Goal: Communication & Community: Answer question/provide support

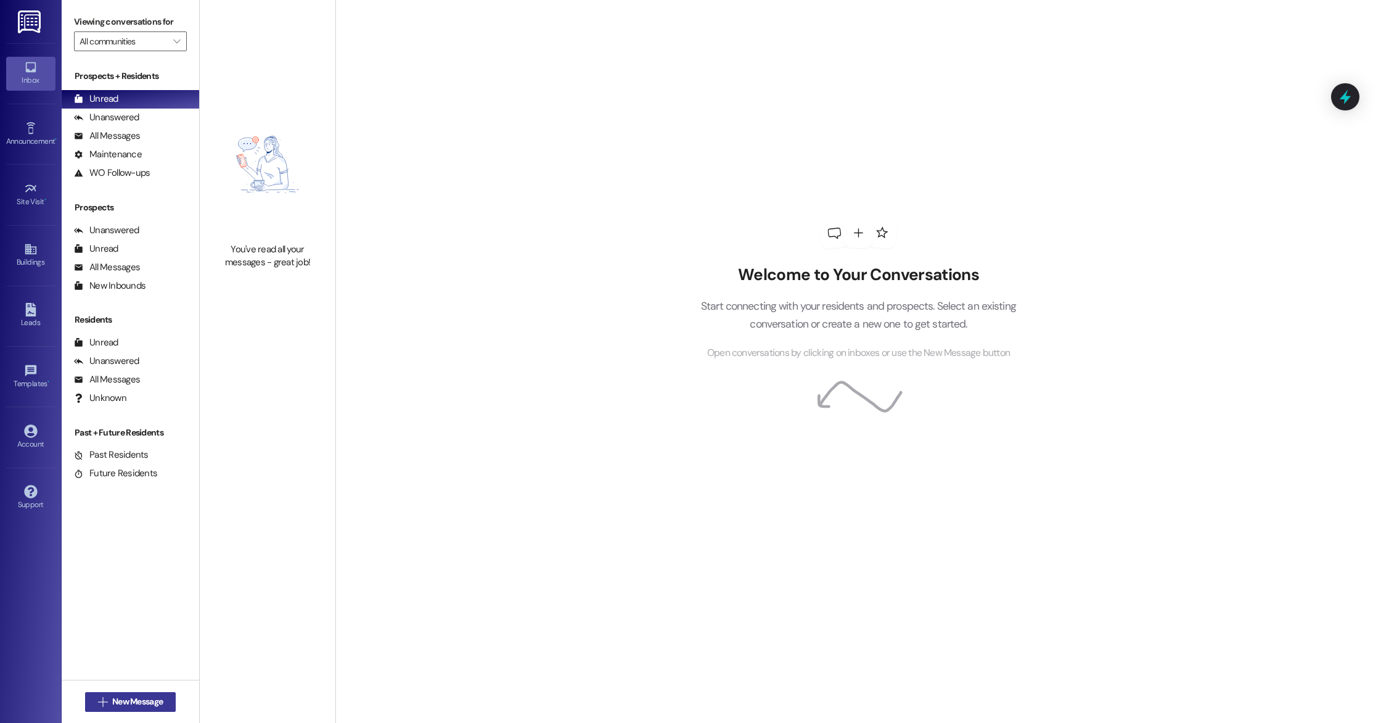
click at [136, 708] on button " New Message" at bounding box center [130, 702] width 91 height 20
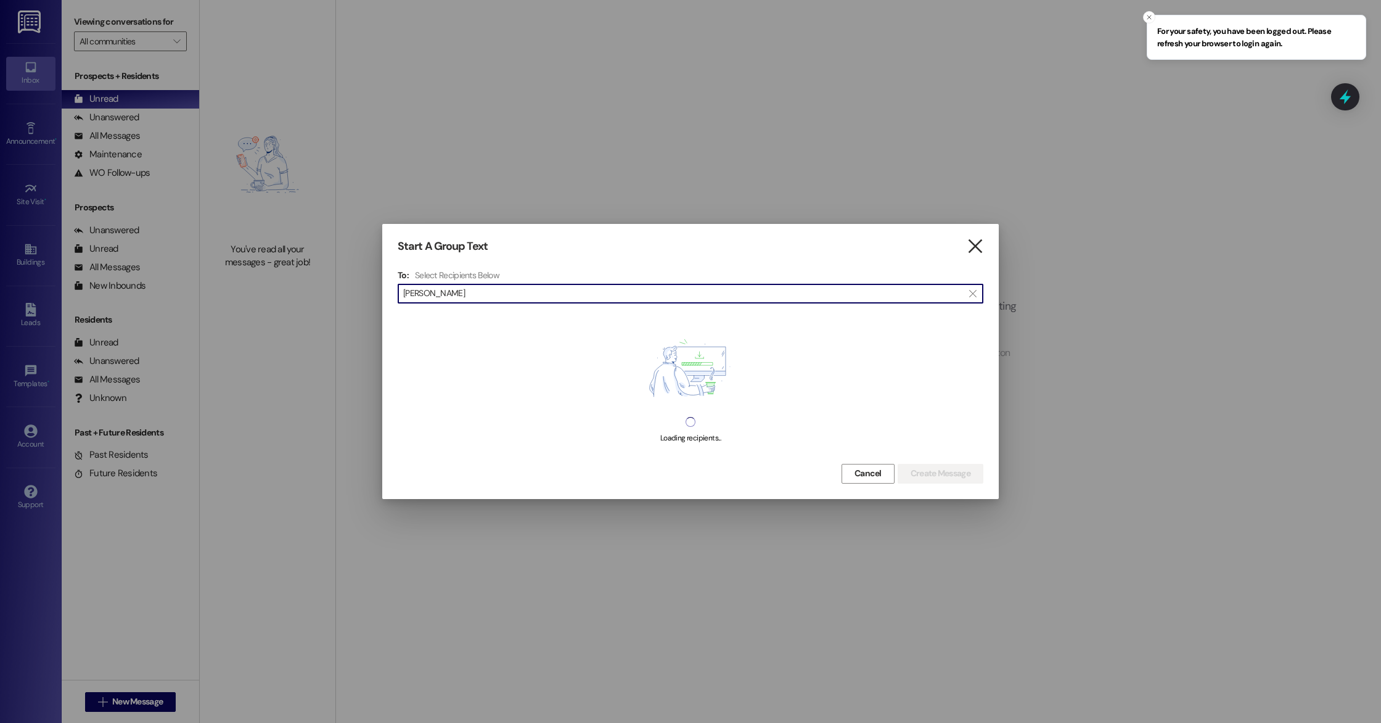
type input "kenneth"
click at [971, 252] on icon "" at bounding box center [975, 246] width 17 height 13
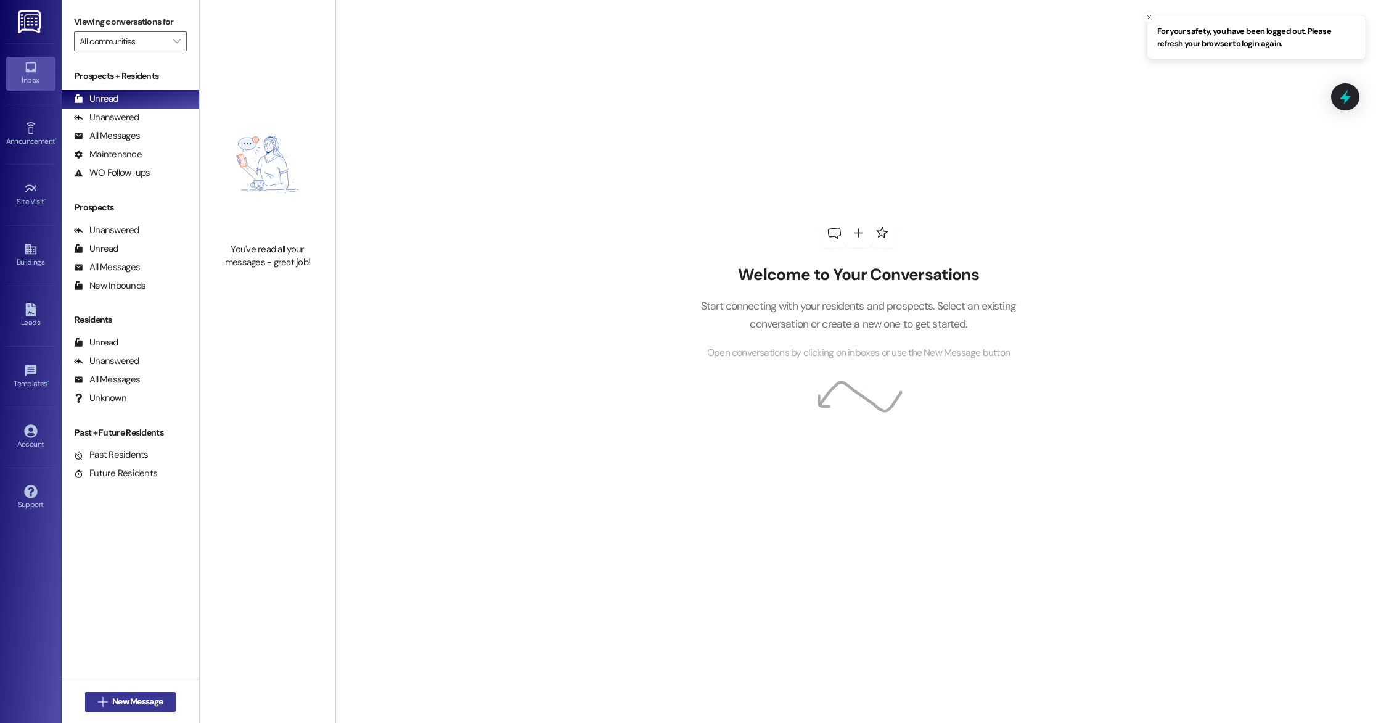
click at [136, 699] on span "New Message" at bounding box center [137, 701] width 51 height 13
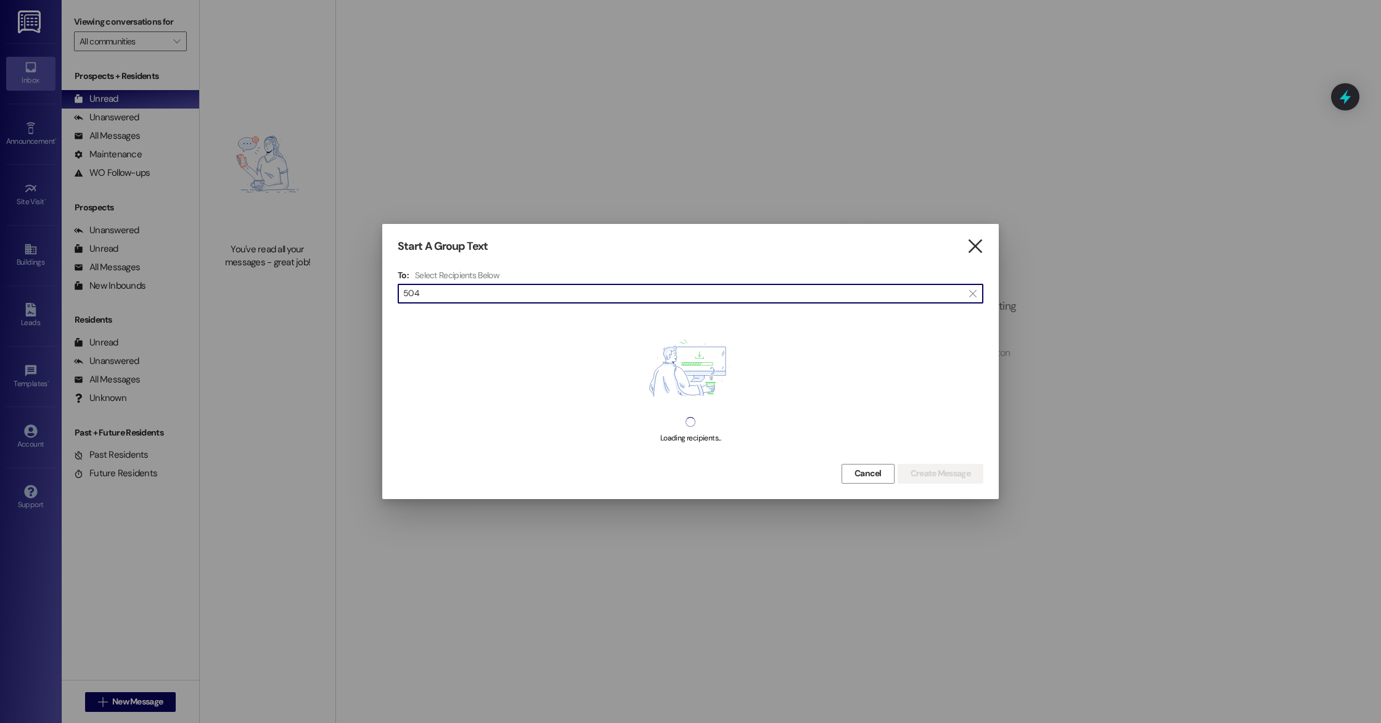
type input "504"
click at [975, 252] on icon "" at bounding box center [975, 246] width 17 height 13
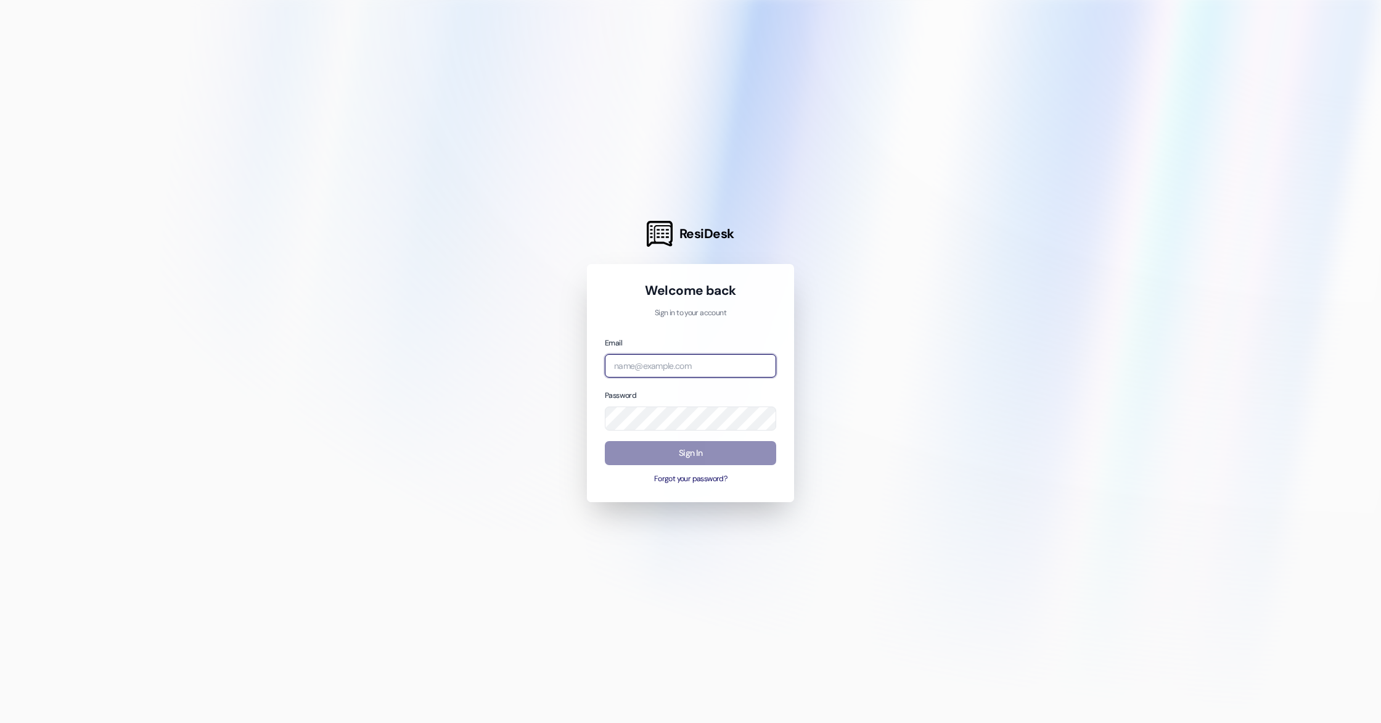
type input "[PERSON_NAME][EMAIL_ADDRESS][DOMAIN_NAME]"
click at [686, 457] on button "Sign In" at bounding box center [690, 453] width 171 height 24
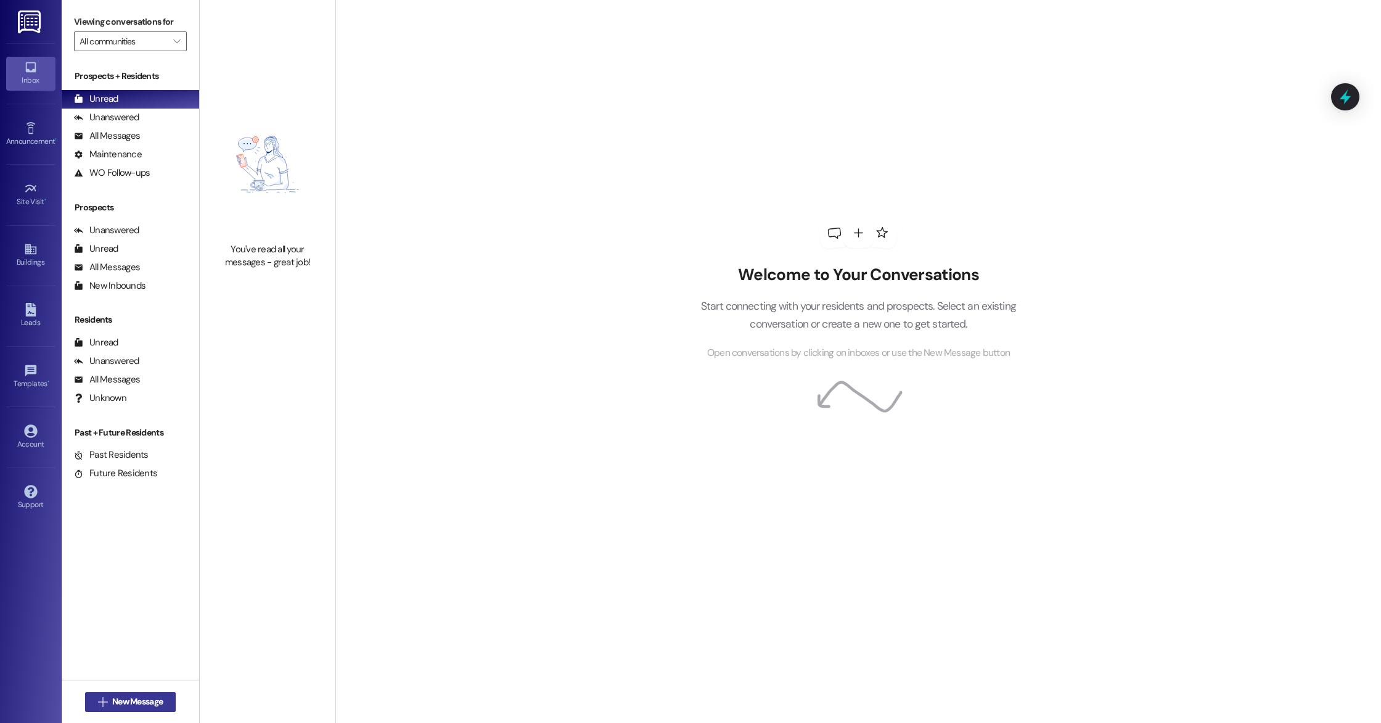
click at [127, 697] on span "New Message" at bounding box center [137, 701] width 51 height 13
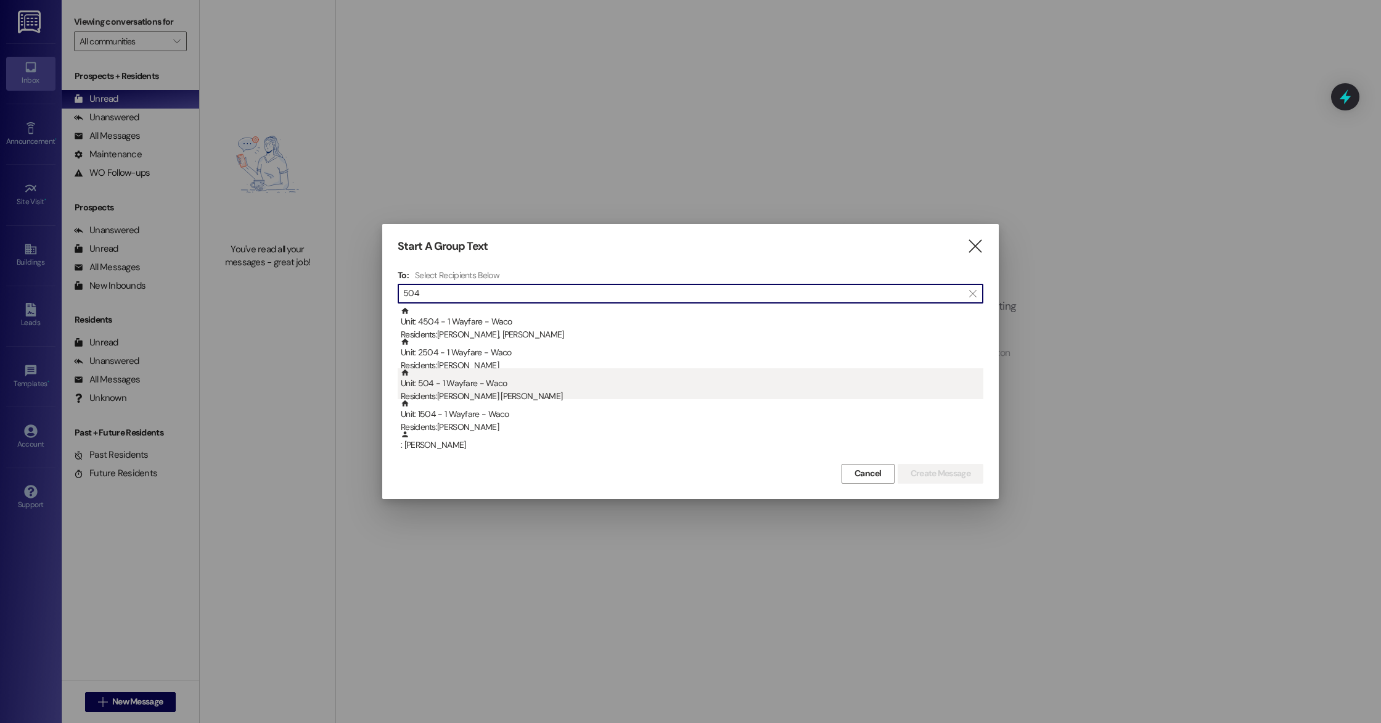
type input "504"
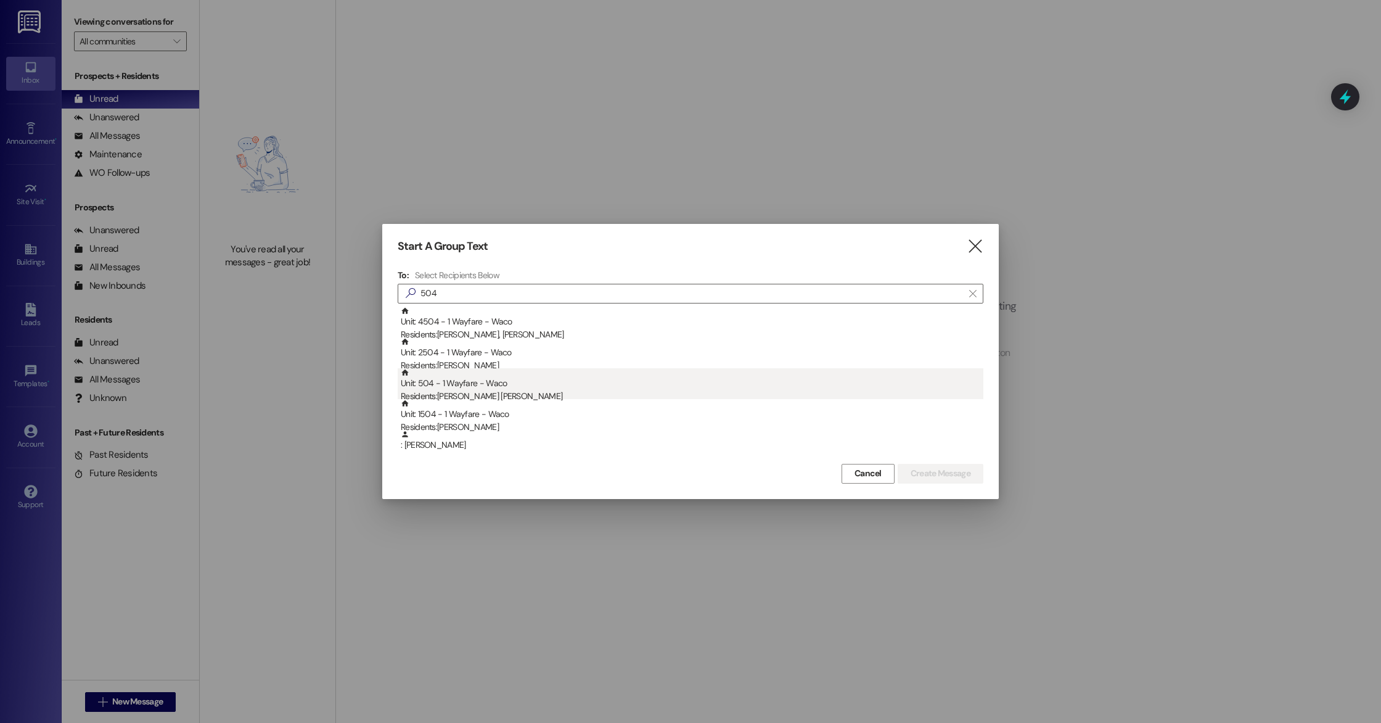
click at [536, 388] on div "Unit: 504 - 1 Wayfare - Waco Residents: [PERSON_NAME] [PERSON_NAME]" at bounding box center [692, 385] width 583 height 35
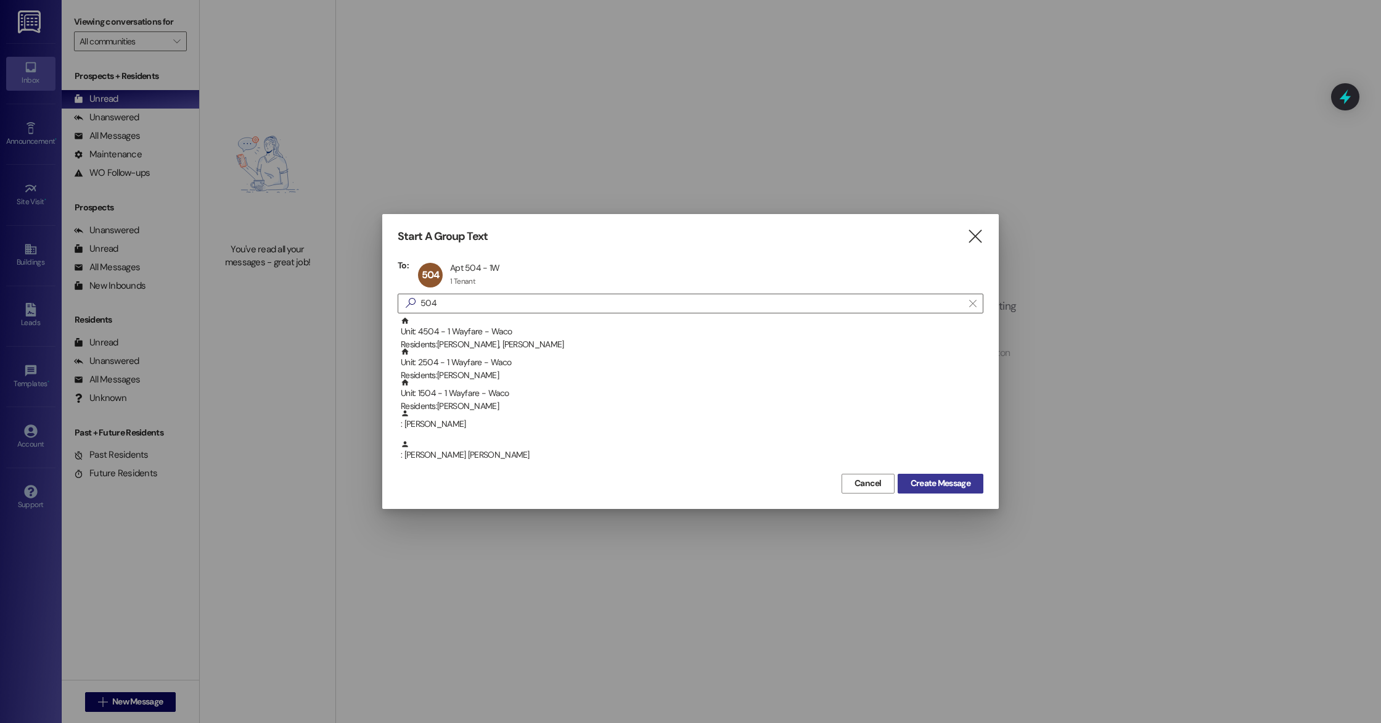
click at [944, 482] on span "Create Message" at bounding box center [941, 483] width 60 height 13
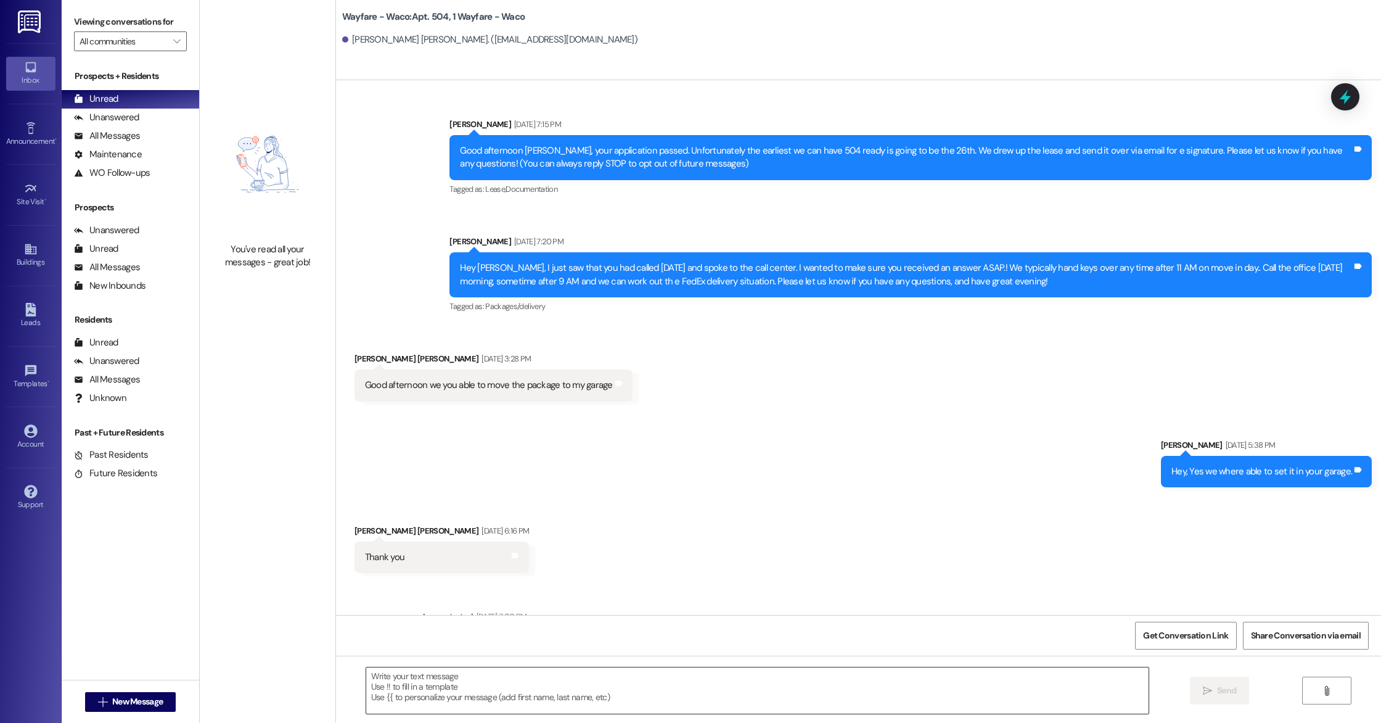
click at [685, 700] on textarea at bounding box center [757, 690] width 782 height 46
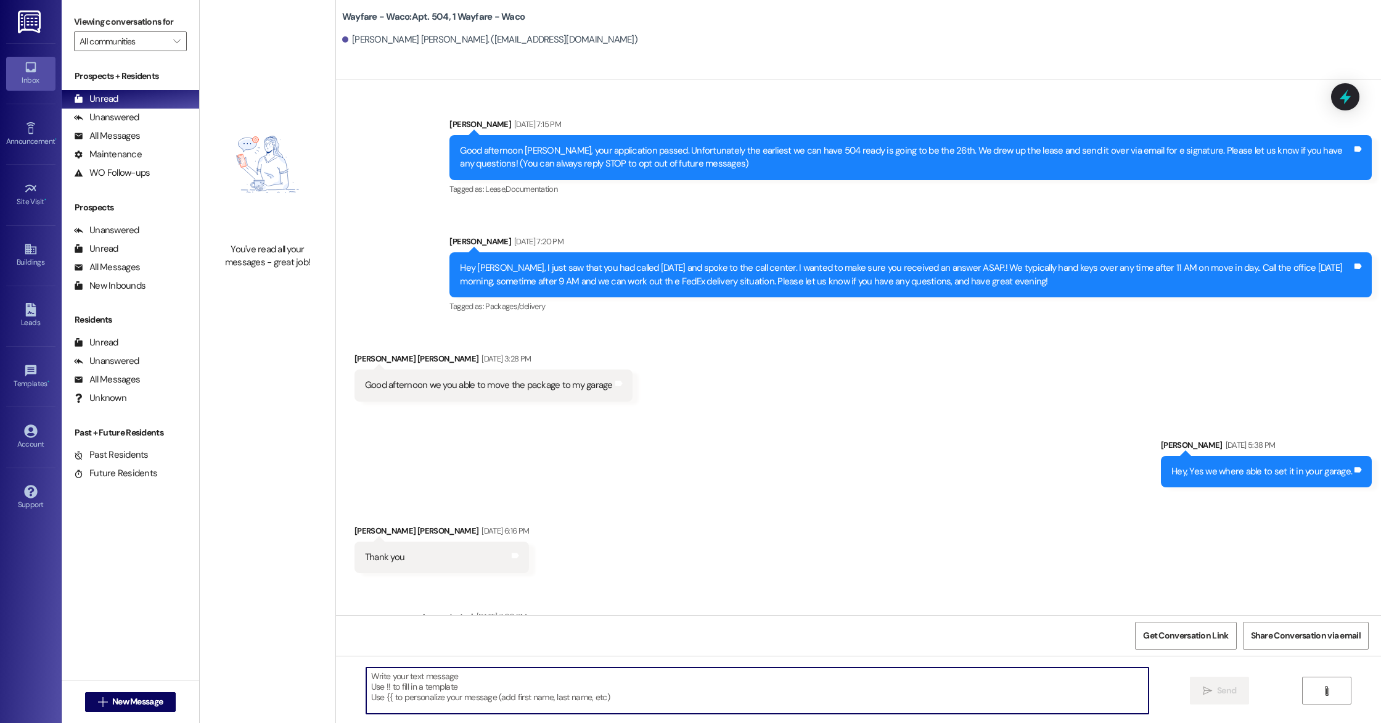
scroll to position [274, 0]
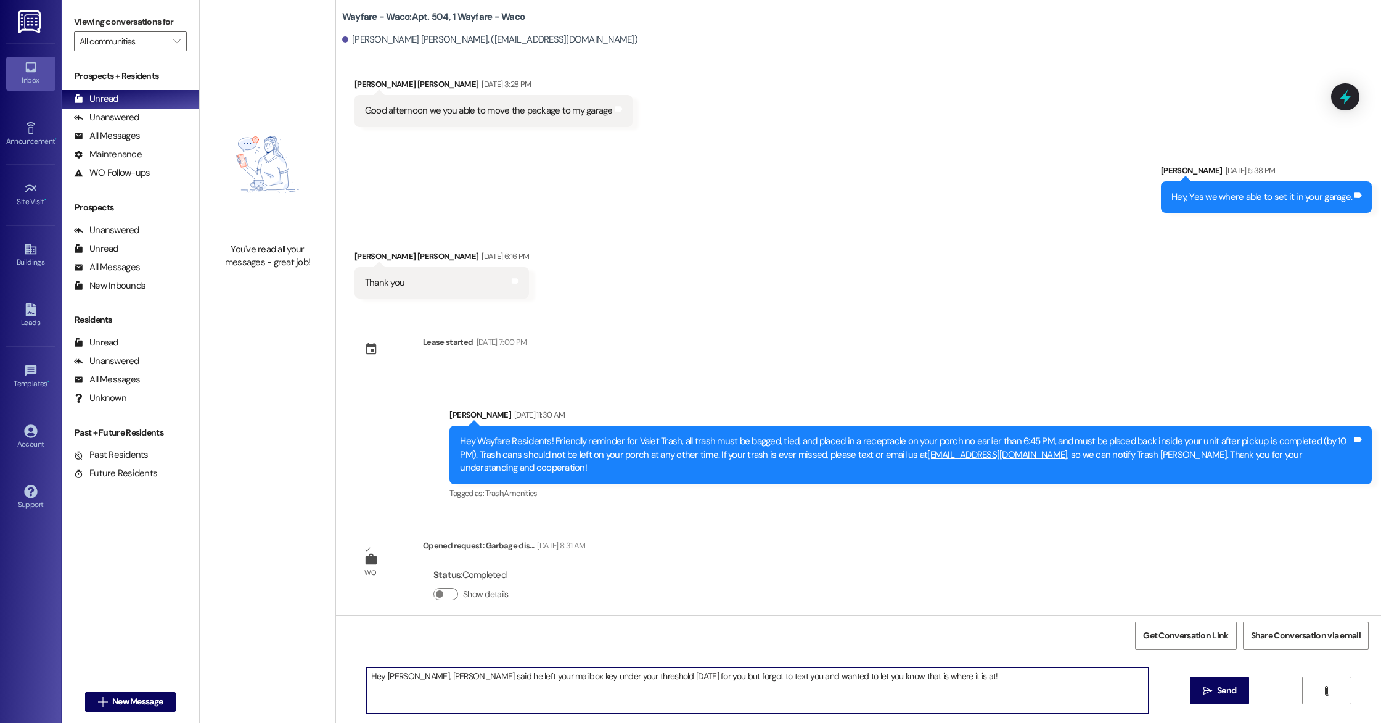
click at [689, 674] on textarea "Hey [PERSON_NAME], [PERSON_NAME] said he left your mailbox key under your thres…" at bounding box center [757, 690] width 782 height 46
click at [844, 676] on textarea "Hey [PERSON_NAME], [PERSON_NAME] said he left your mailbox key under your thres…" at bounding box center [757, 690] width 782 height 46
click at [837, 676] on textarea "Hey [PERSON_NAME], [PERSON_NAME] said he left your mailbox key under your thres…" at bounding box center [757, 690] width 782 height 46
click at [952, 668] on textarea "Hey [PERSON_NAME], [PERSON_NAME] said he left your mailbox key under your thres…" at bounding box center [757, 690] width 782 height 46
click at [948, 676] on textarea "Hey [PERSON_NAME], [PERSON_NAME] said he left your mailbox key under your thres…" at bounding box center [757, 690] width 782 height 46
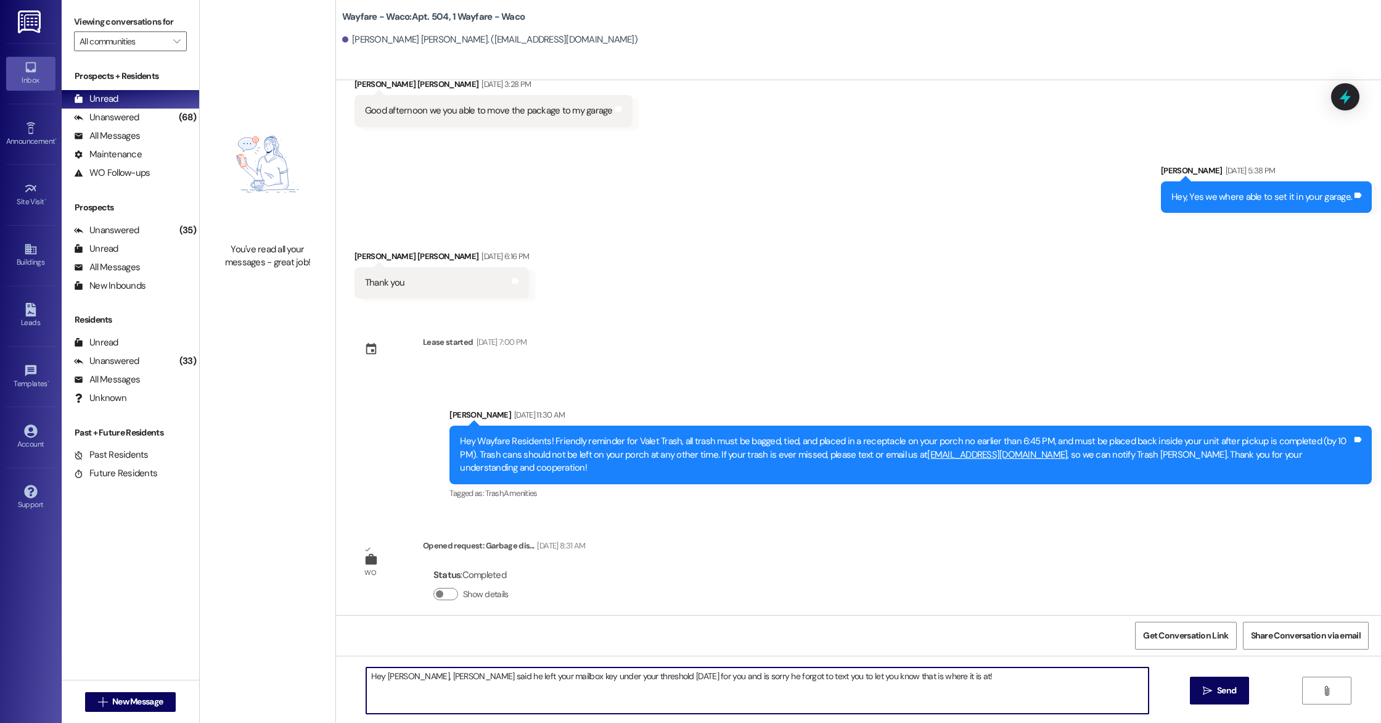
click at [850, 675] on textarea "Hey [PERSON_NAME], [PERSON_NAME] said he left your mailbox key under your thres…" at bounding box center [757, 690] width 782 height 46
drag, startPoint x: 1038, startPoint y: 677, endPoint x: 803, endPoint y: 675, distance: 234.9
click at [803, 675] on textarea "Hey [PERSON_NAME], [PERSON_NAME] said he left your mailbox key under your thres…" at bounding box center [757, 690] width 782 height 46
drag, startPoint x: 457, startPoint y: 676, endPoint x: 433, endPoint y: 676, distance: 24.7
click at [433, 676] on textarea "Hey [PERSON_NAME], [PERSON_NAME] said he left your mailbox key under your thres…" at bounding box center [757, 690] width 782 height 46
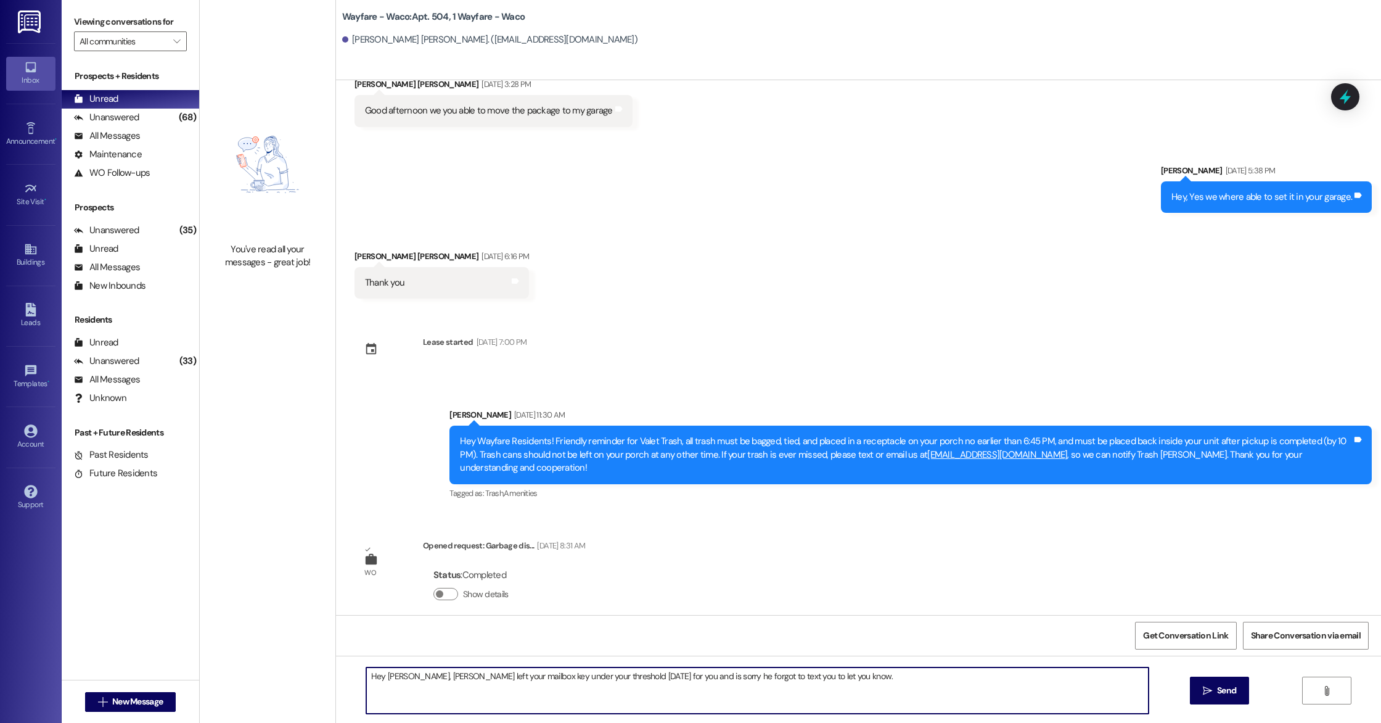
click at [584, 676] on textarea "Hey [PERSON_NAME], [PERSON_NAME] left your mailbox key under your threshold [DA…" at bounding box center [757, 690] width 782 height 46
drag, startPoint x: 673, startPoint y: 678, endPoint x: 647, endPoint y: 679, distance: 25.9
click at [647, 679] on textarea "Hey [PERSON_NAME], [PERSON_NAME] left your mailbox key under your threshold for…" at bounding box center [757, 690] width 782 height 46
click at [826, 681] on textarea "Hey [PERSON_NAME], [PERSON_NAME] left your mailbox key under your threshold for…" at bounding box center [757, 690] width 782 height 46
click at [411, 671] on textarea "Hey [PERSON_NAME], [PERSON_NAME] left your mailbox key under your threshold for…" at bounding box center [757, 690] width 782 height 46
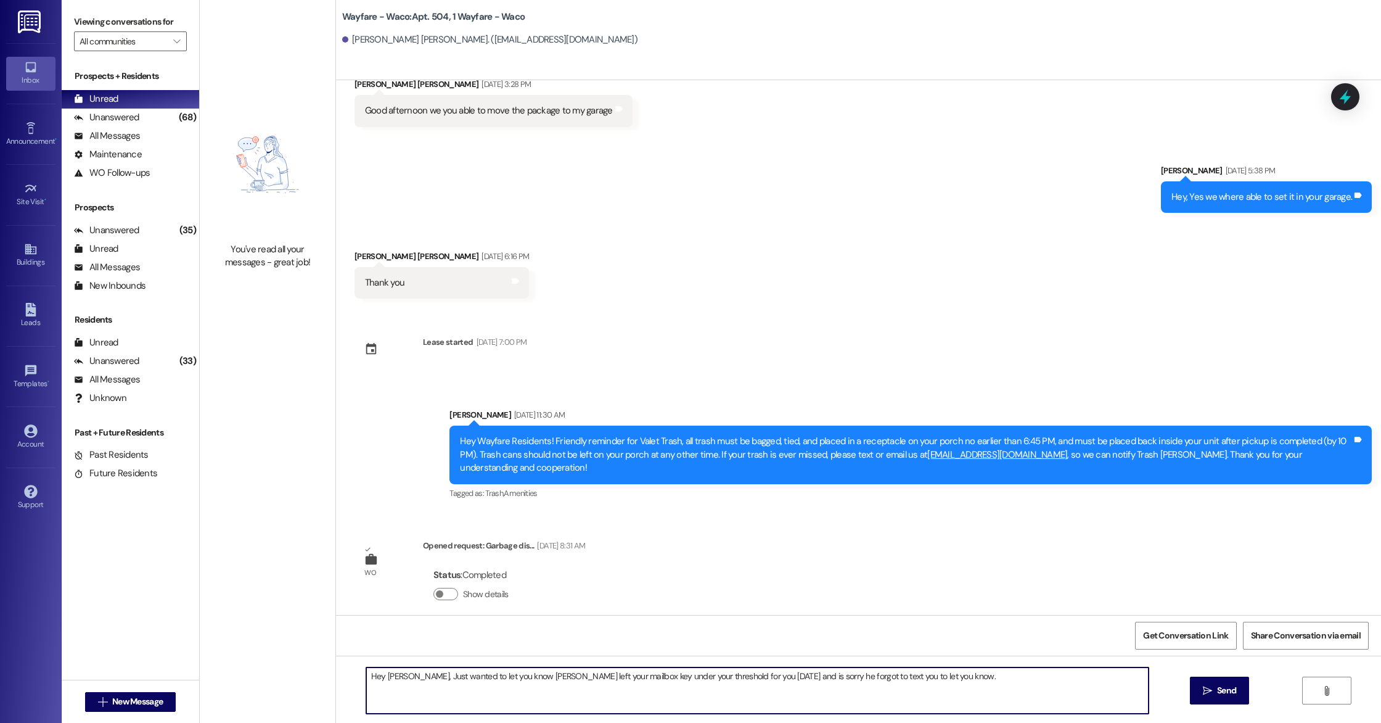
click at [969, 682] on textarea "Hey [PERSON_NAME], Just wanted to let you know [PERSON_NAME] left your mailbox …" at bounding box center [757, 690] width 782 height 46
click at [413, 680] on textarea "Hey [PERSON_NAME], Just wanted to let you know [PERSON_NAME] left your mailbox …" at bounding box center [757, 690] width 782 height 46
click at [1020, 676] on textarea "Hey [PERSON_NAME], just wanted to let you know [PERSON_NAME] left your mailbox …" at bounding box center [757, 690] width 782 height 46
type textarea "Hey [PERSON_NAME], just wanted to let you know [PERSON_NAME] left your mailbox …"
click at [1205, 695] on span " Send" at bounding box center [1219, 690] width 39 height 13
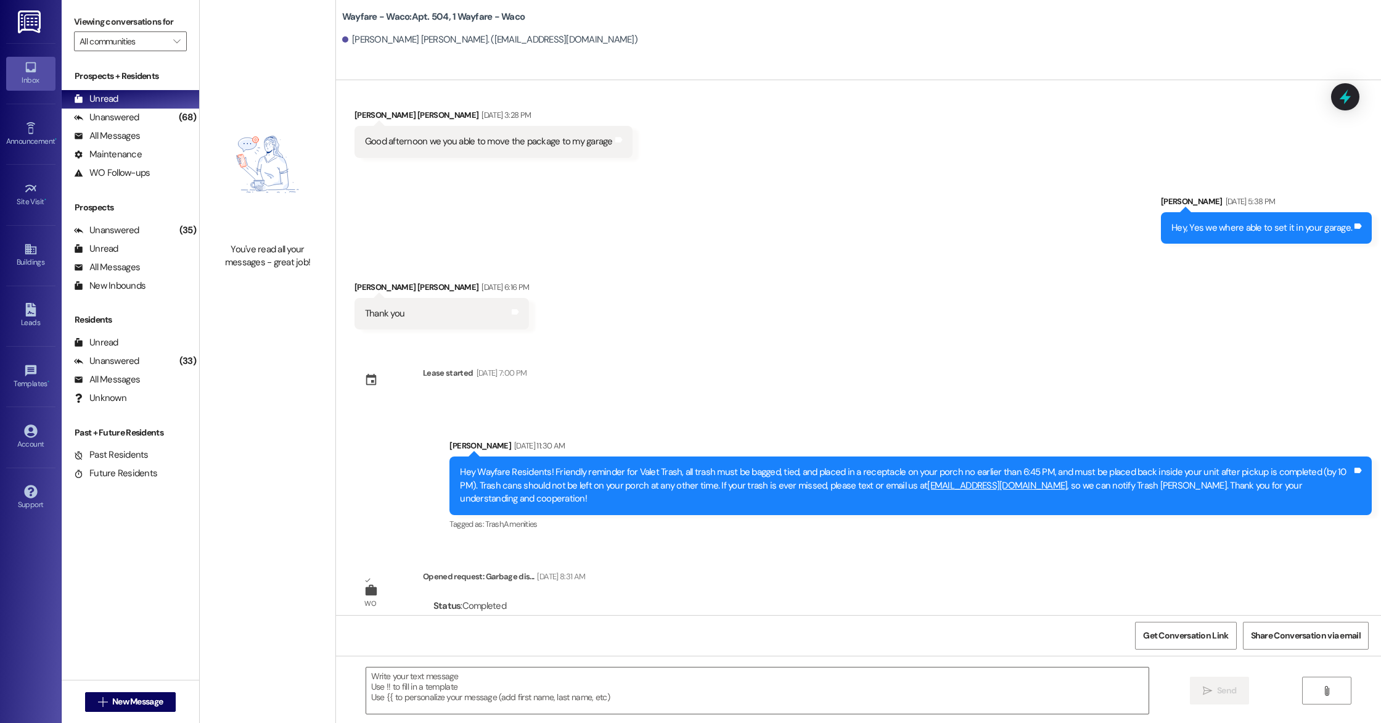
scroll to position [361, 0]
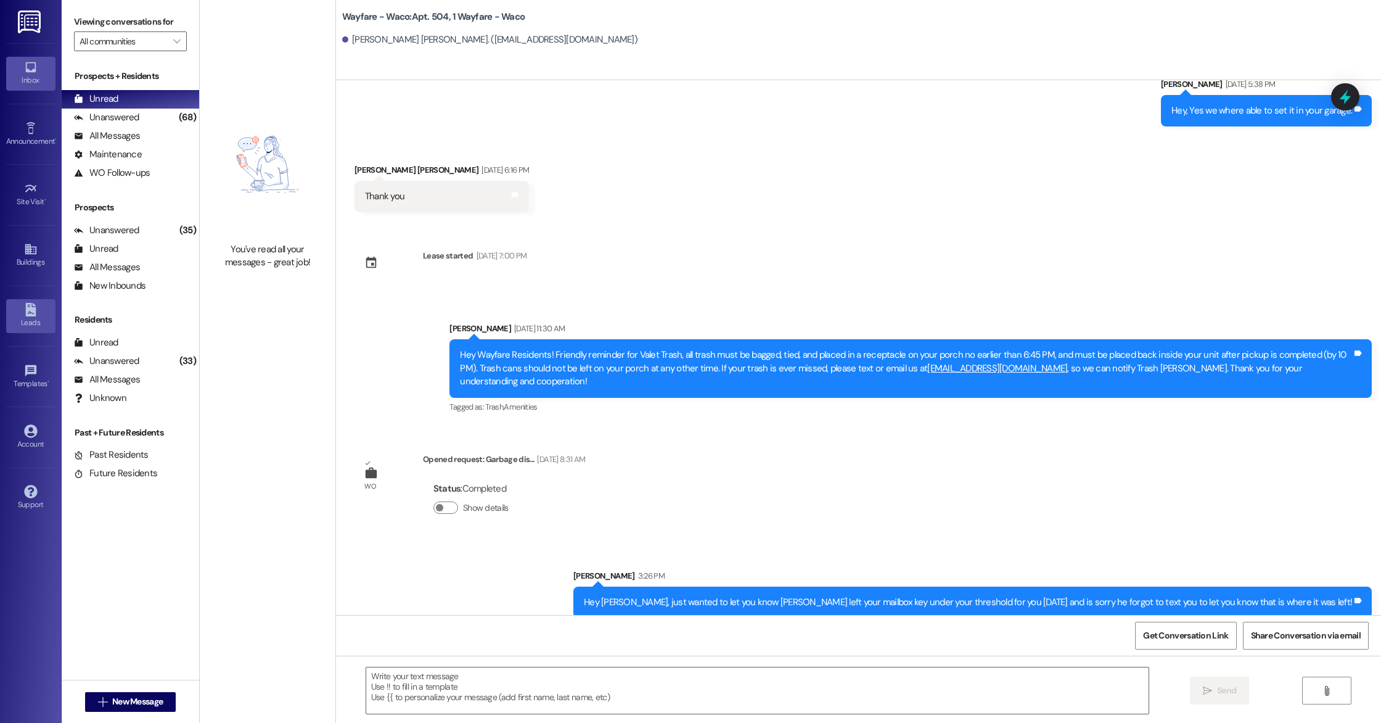
click at [31, 322] on div "Leads" at bounding box center [31, 322] width 62 height 12
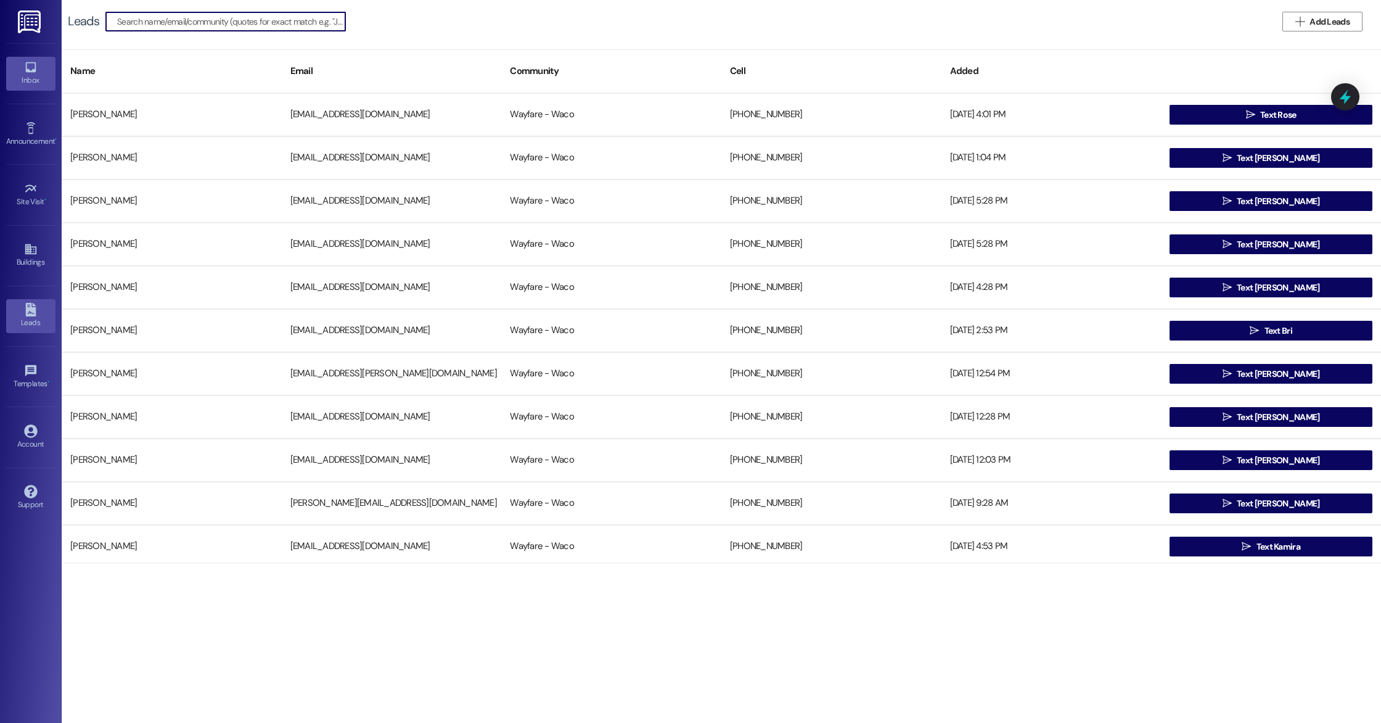
click at [34, 75] on div "Inbox" at bounding box center [31, 80] width 62 height 12
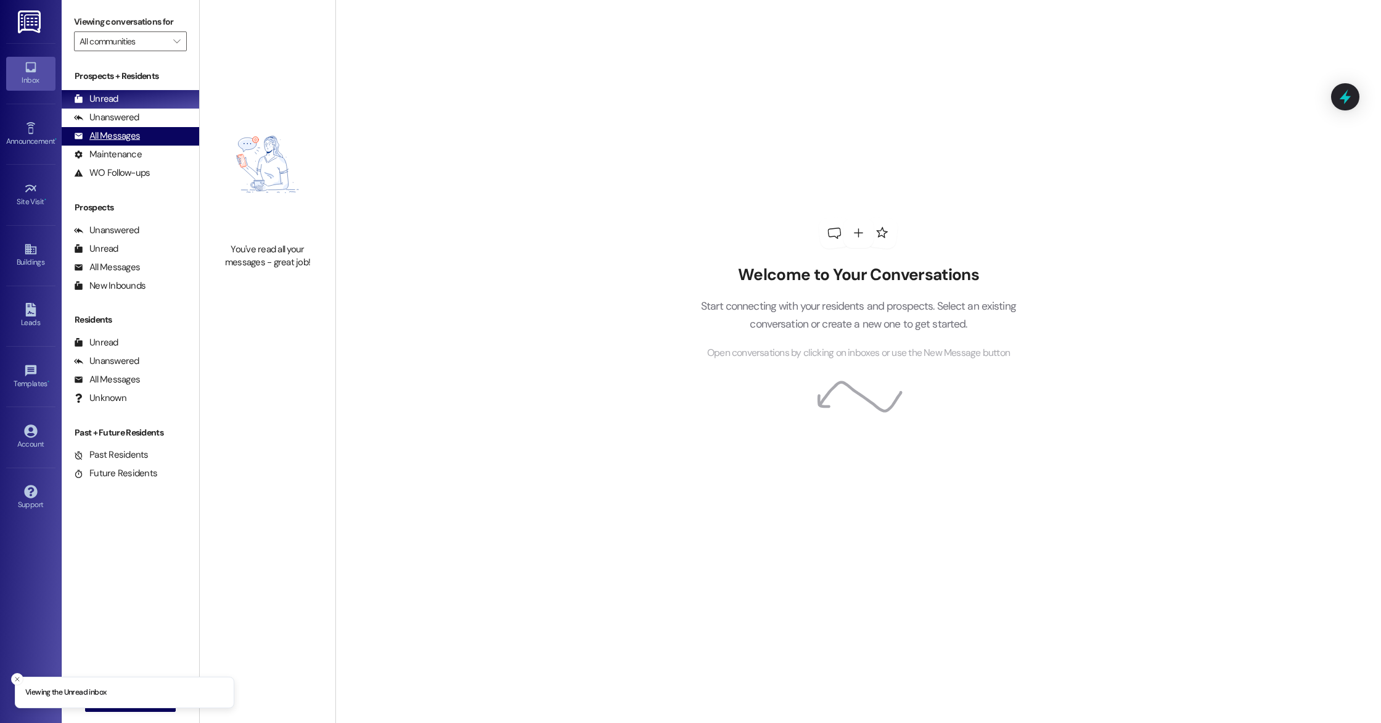
click at [123, 139] on div "All Messages" at bounding box center [107, 135] width 66 height 13
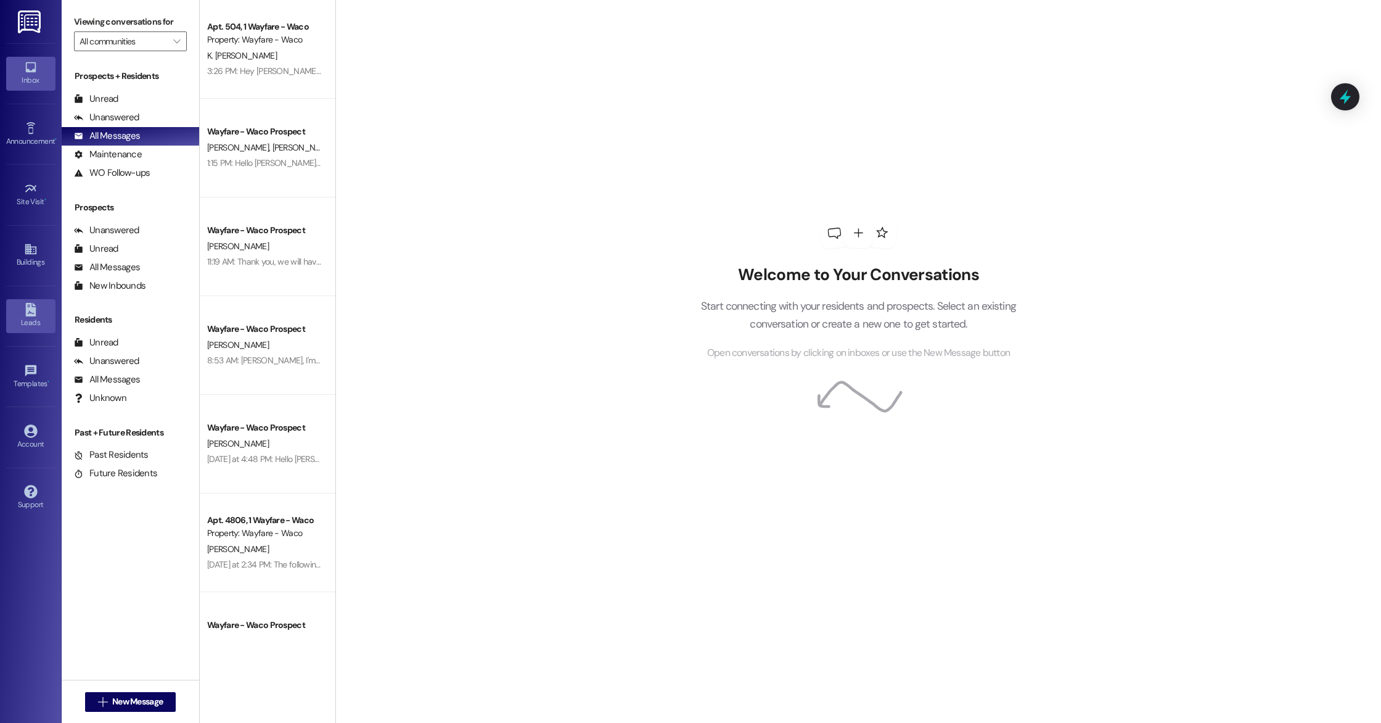
click at [29, 303] on icon at bounding box center [31, 310] width 14 height 14
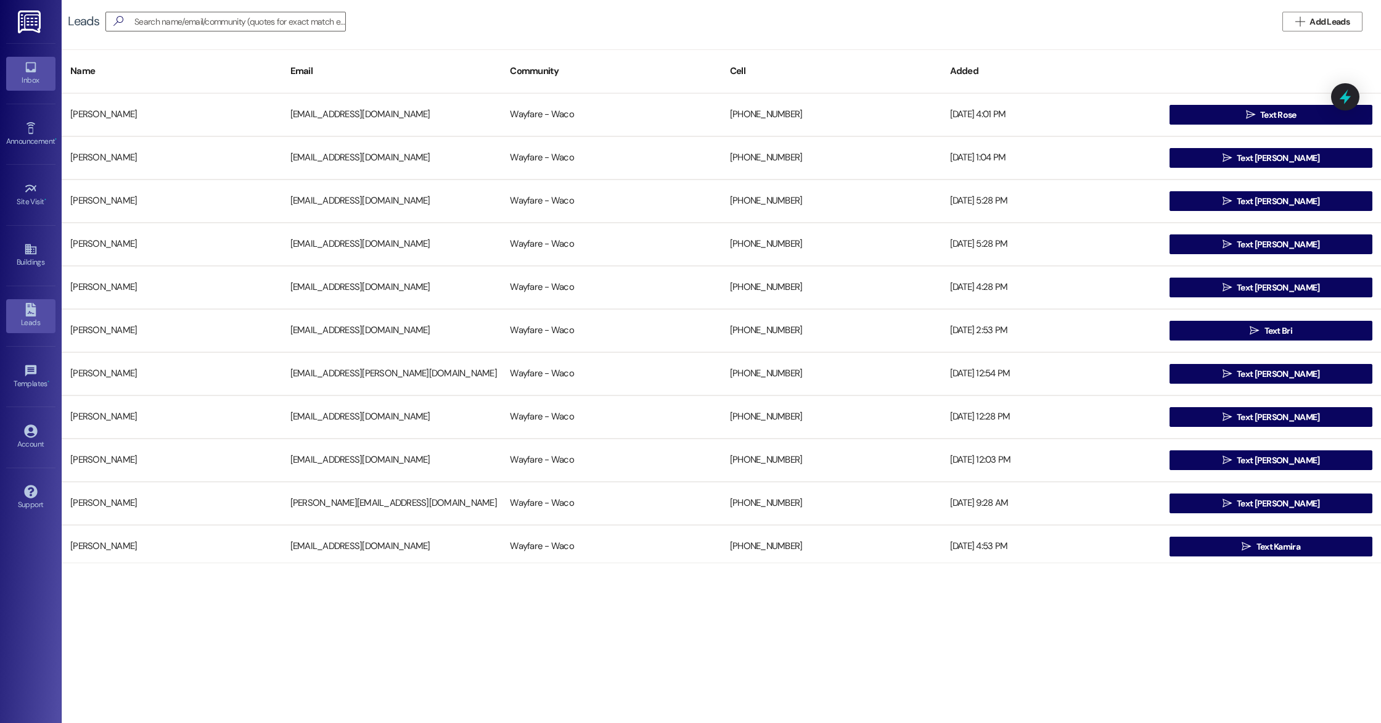
click at [35, 73] on icon at bounding box center [31, 67] width 14 height 14
